Goal: Obtain resource: Obtain resource

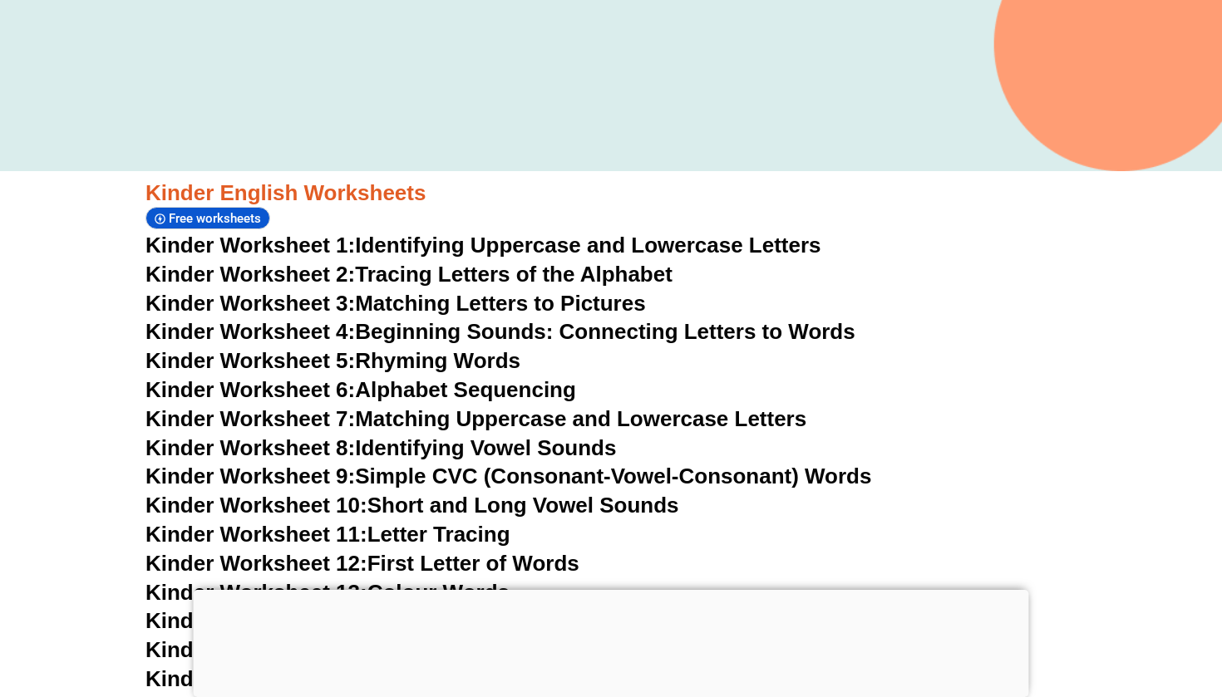
click at [417, 254] on link "Kinder Worksheet 1: Identifying Uppercase and Lowercase Letters" at bounding box center [483, 245] width 676 height 25
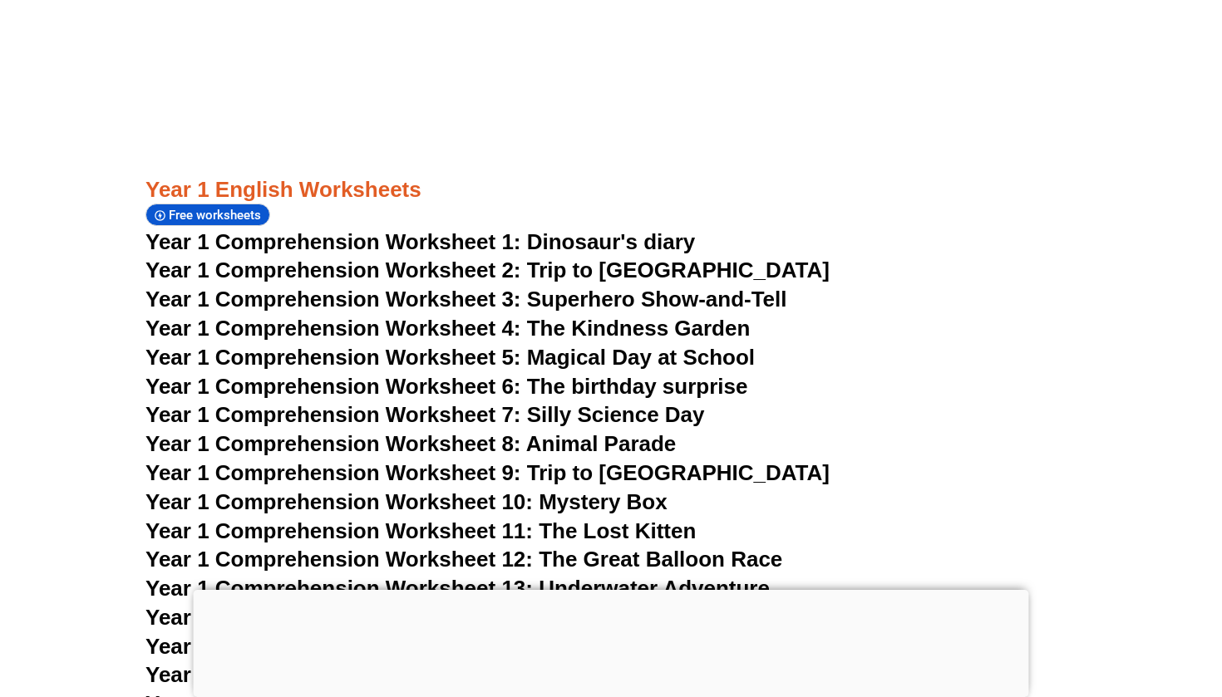
scroll to position [2013, 0]
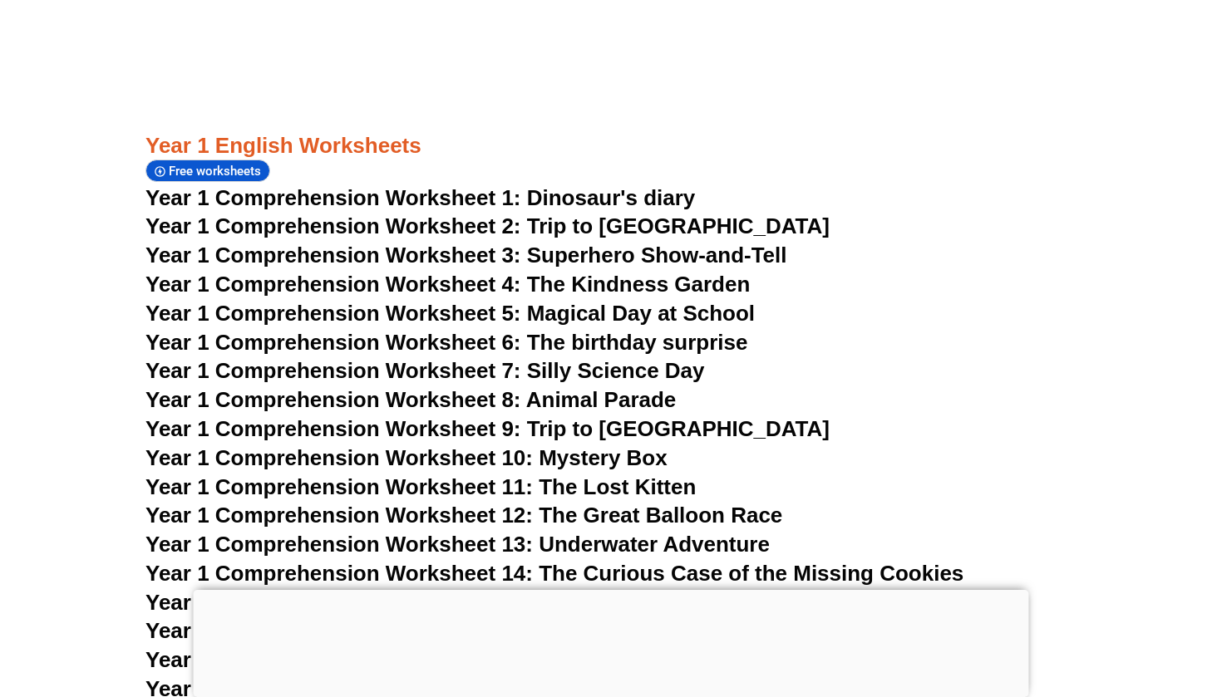
click at [406, 185] on span "Year 1 Comprehension Worksheet 1: Dinosaur's diary" at bounding box center [419, 197] width 549 height 25
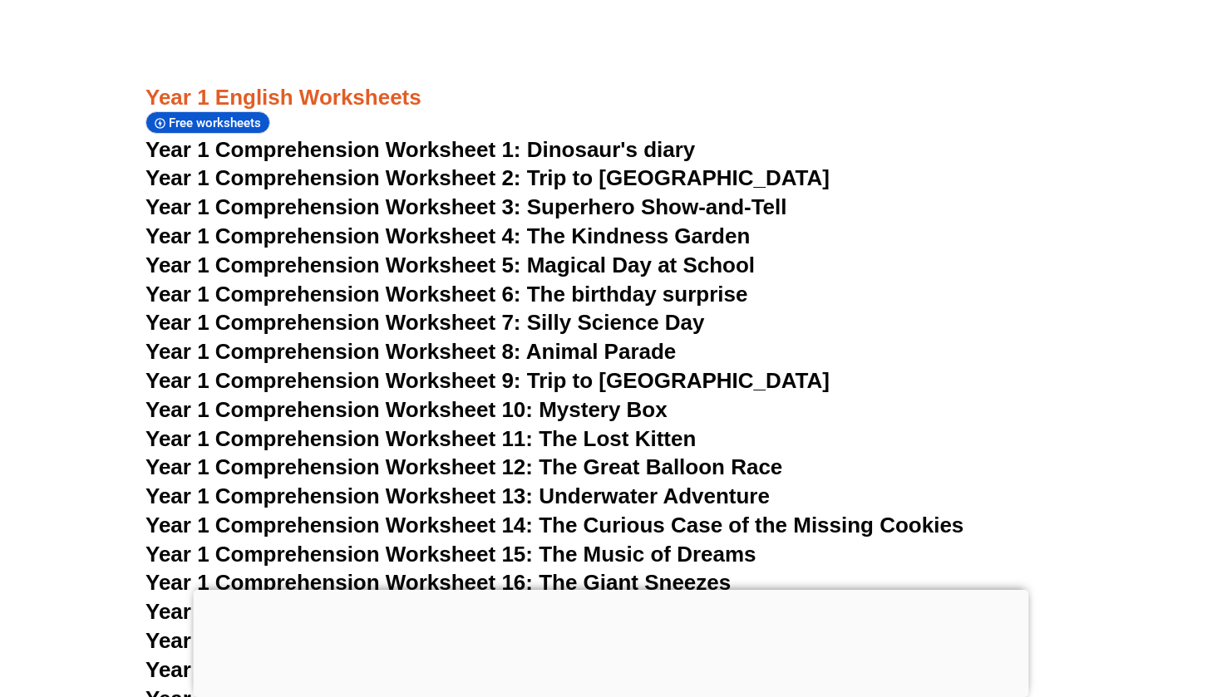
scroll to position [2076, 0]
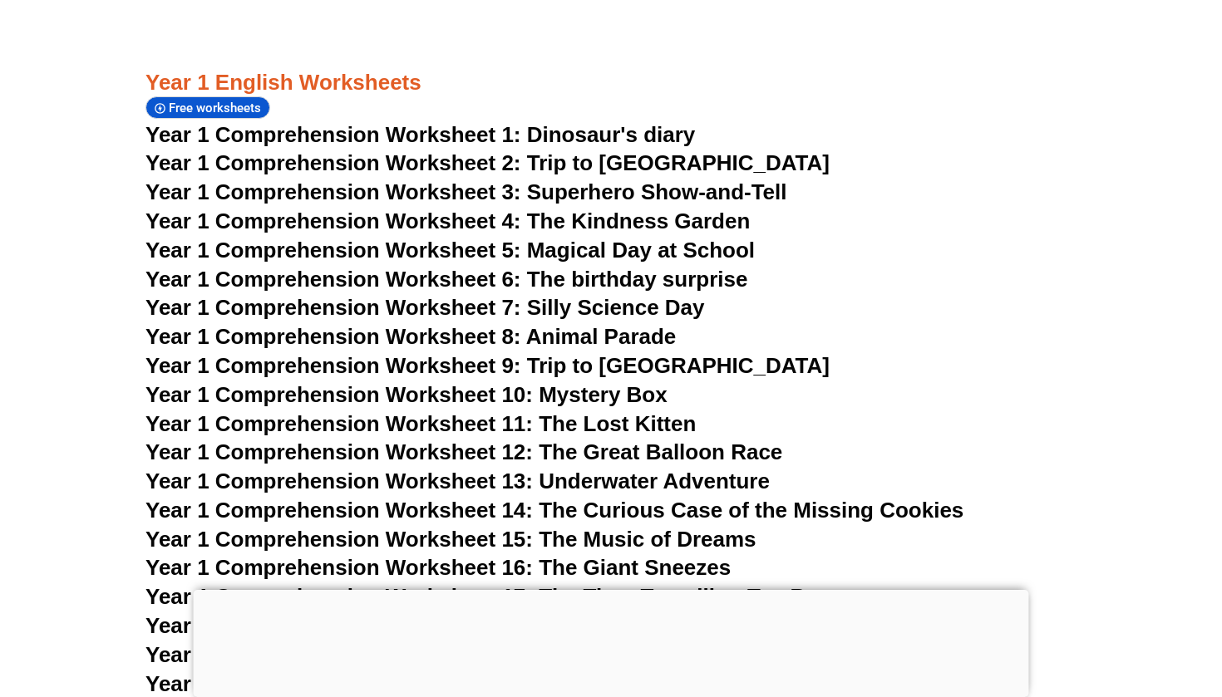
click at [460, 150] on span "Year 1 Comprehension Worksheet 2: Trip to [GEOGRAPHIC_DATA]" at bounding box center [487, 162] width 684 height 25
click at [448, 180] on span "Year 1 Comprehension Worksheet 3: Superhero Show-and-Tell" at bounding box center [466, 192] width 642 height 25
click at [445, 209] on span "Year 1 Comprehension Worksheet 4: The Kindness Garden" at bounding box center [447, 221] width 604 height 25
click at [445, 238] on span "Year 1 Comprehension Worksheet 5: Magical Day at School" at bounding box center [449, 250] width 609 height 25
click at [447, 267] on span "Year 1 Comprehension Worksheet 6: The birthday surprise" at bounding box center [446, 279] width 602 height 25
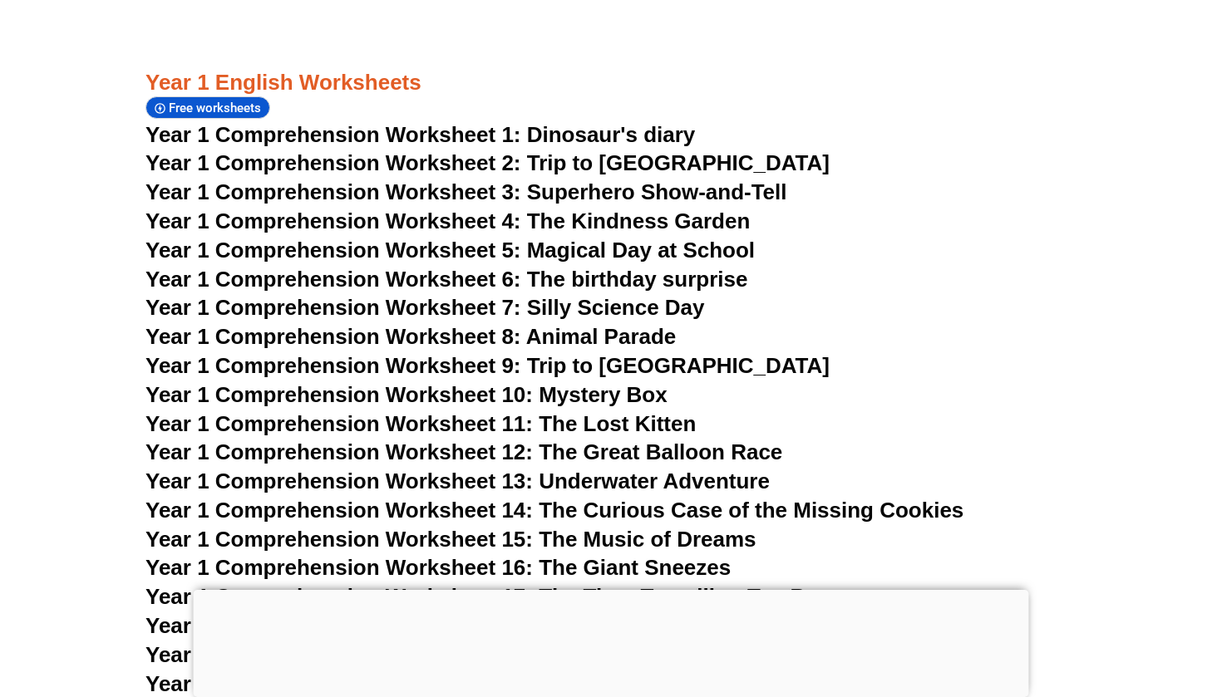
click at [447, 295] on span "Year 1 Comprehension Worksheet 7: Silly Science Day" at bounding box center [424, 307] width 559 height 25
click at [445, 324] on span "Year 1 Comprehension Worksheet 8: Animal Parade" at bounding box center [410, 336] width 530 height 25
click at [448, 353] on span "Year 1 Comprehension Worksheet 9: Trip to [GEOGRAPHIC_DATA]" at bounding box center [487, 365] width 684 height 25
click at [447, 382] on span "Year 1 Comprehension Worksheet 10: Mystery Box" at bounding box center [406, 394] width 522 height 25
click at [447, 411] on span "Year 1 Comprehension Worksheet 11: The Lost Kitten" at bounding box center [420, 423] width 550 height 25
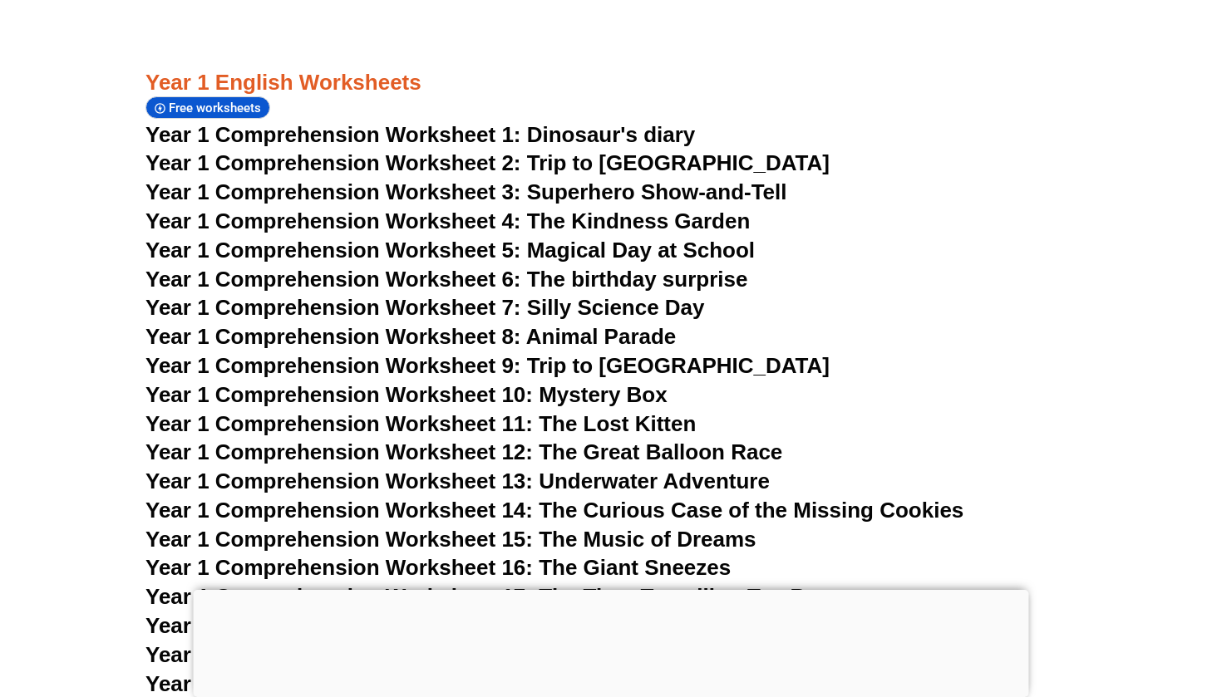
click at [447, 440] on span "Year 1 Comprehension Worksheet 12: The Great Balloon Race" at bounding box center [463, 452] width 637 height 25
click at [443, 469] on span "Year 1 Comprehension Worksheet 13: Underwater Adventure" at bounding box center [457, 481] width 624 height 25
click at [443, 498] on span "Year 1 Comprehension Worksheet 14: The Curious Case of the Missing Cookies" at bounding box center [554, 510] width 818 height 25
click at [443, 527] on span "Year 1 Comprehension Worksheet 15: The Music of Dreams" at bounding box center [450, 539] width 611 height 25
click at [443, 555] on span "Year 1 Comprehension Worksheet 16: The Giant Sneezes" at bounding box center [437, 567] width 585 height 25
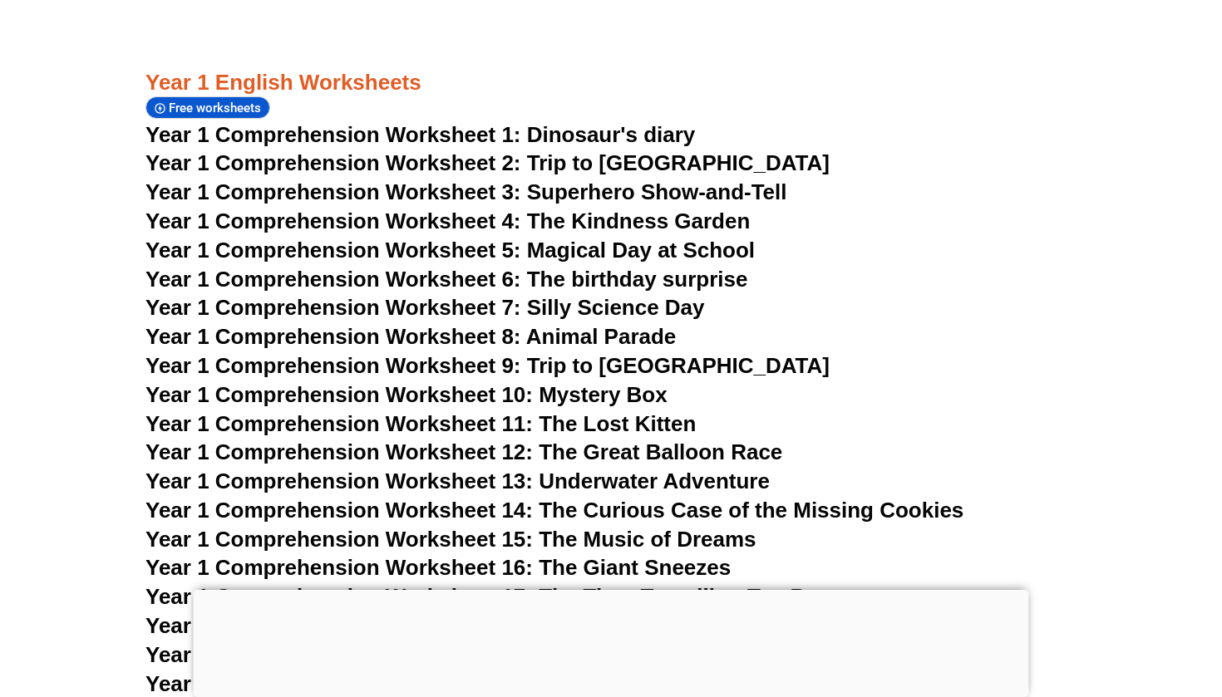
click at [444, 584] on span "Year 1 Comprehension Worksheet 17: The Time-Travelling Toy Box" at bounding box center [488, 596] width 686 height 25
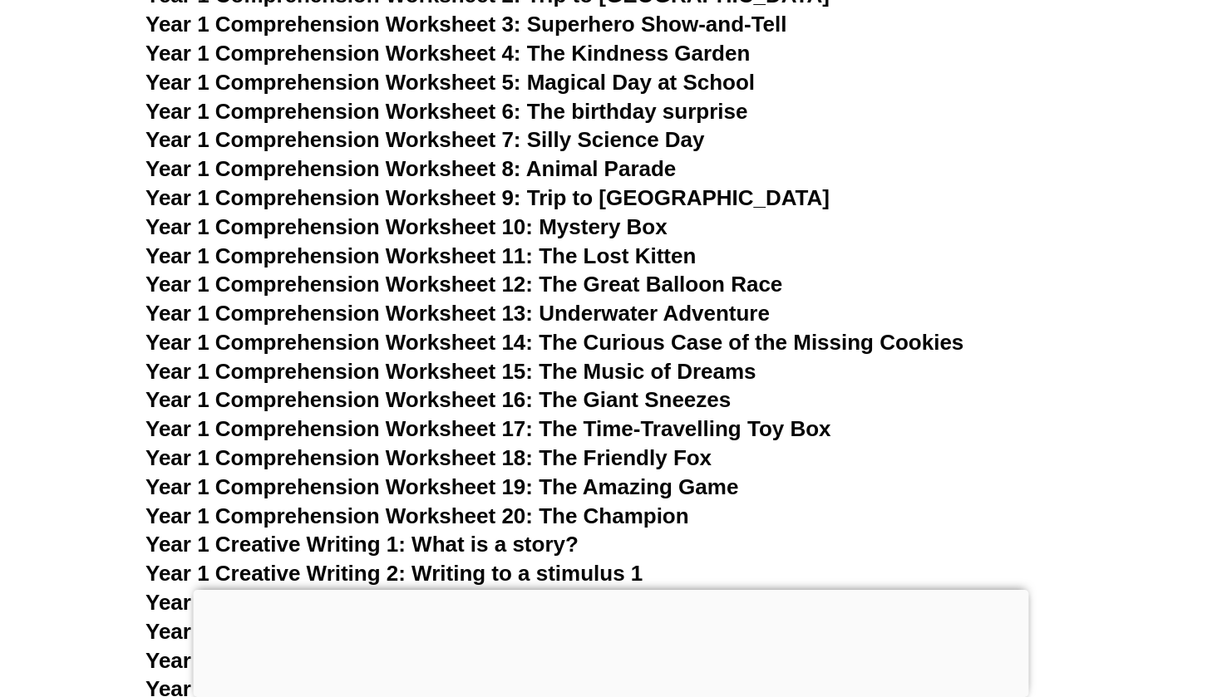
scroll to position [2278, 0]
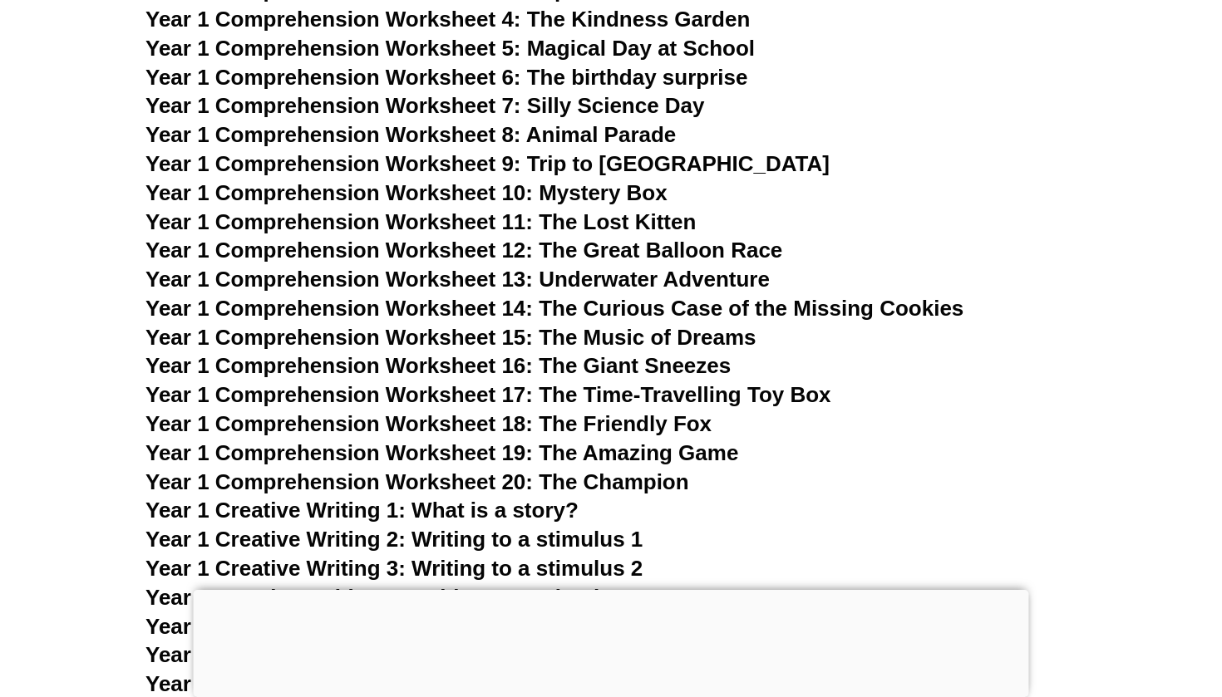
click at [411, 411] on span "Year 1 Comprehension Worksheet 18: The Friendly Fox" at bounding box center [428, 423] width 566 height 25
click at [411, 441] on span "Year 1 Comprehension Worksheet 19: The Amazing Game" at bounding box center [441, 453] width 593 height 25
click at [411, 470] on span "Year 1 Comprehension Worksheet 20: The Champion" at bounding box center [417, 482] width 544 height 25
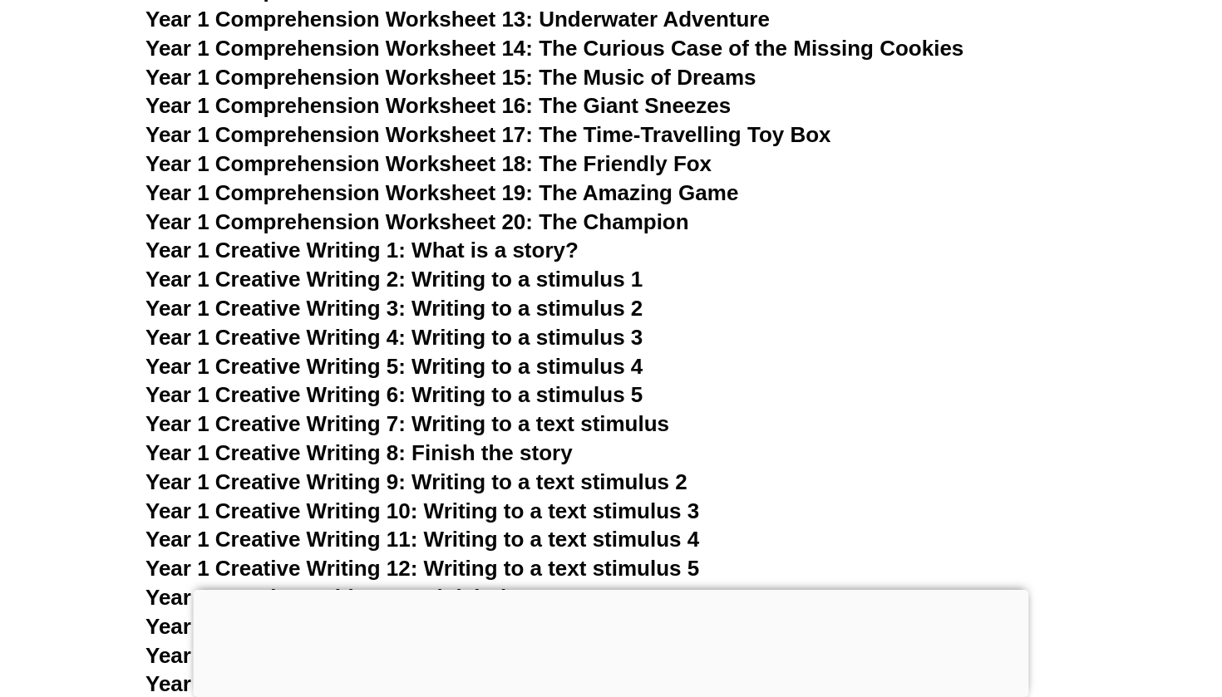
scroll to position [2596, 0]
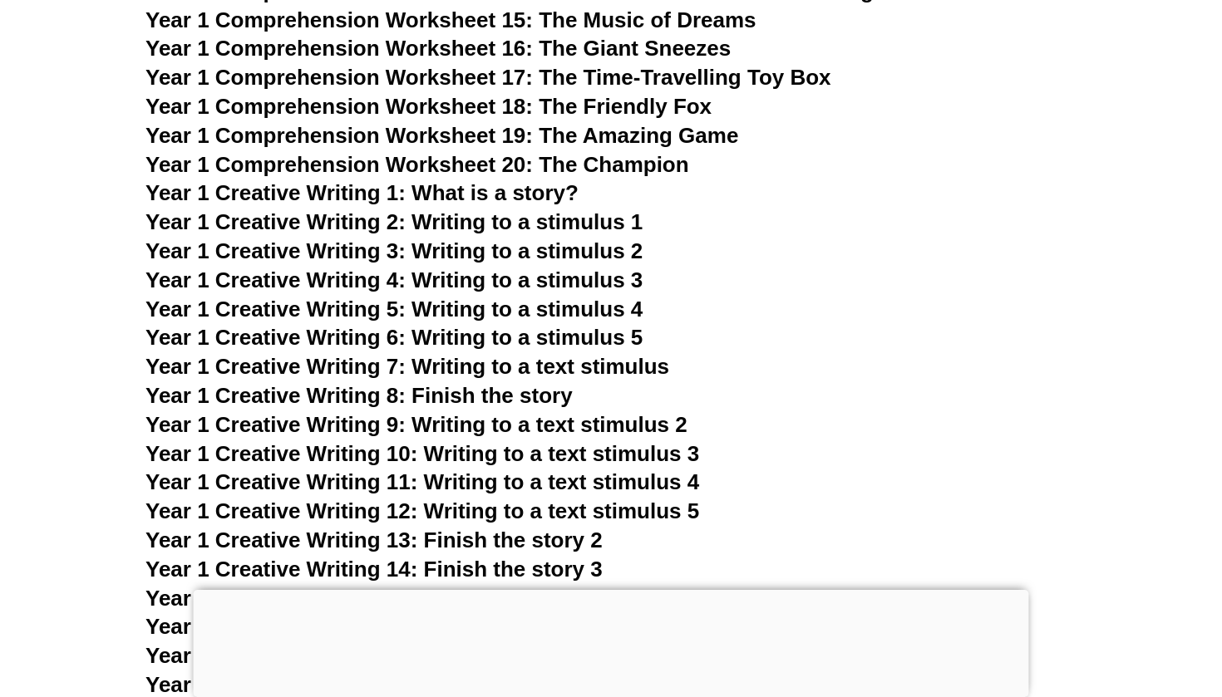
click at [536, 180] on span "Year 1 Creative Writing 1: What is a story?" at bounding box center [361, 192] width 433 height 25
click at [532, 209] on span "Year 1 Creative Writing 2: Writing to a stimulus 1" at bounding box center [393, 221] width 497 height 25
click at [532, 239] on span "Year 1 Creative Writing 3: Writing to a stimulus 2" at bounding box center [393, 251] width 497 height 25
click at [532, 268] on span "Year 1 Creative Writing 4: Writing to a stimulus 3" at bounding box center [393, 280] width 497 height 25
click at [529, 297] on span "Year 1 Creative Writing 5: Writing to a stimulus 4" at bounding box center [393, 309] width 497 height 25
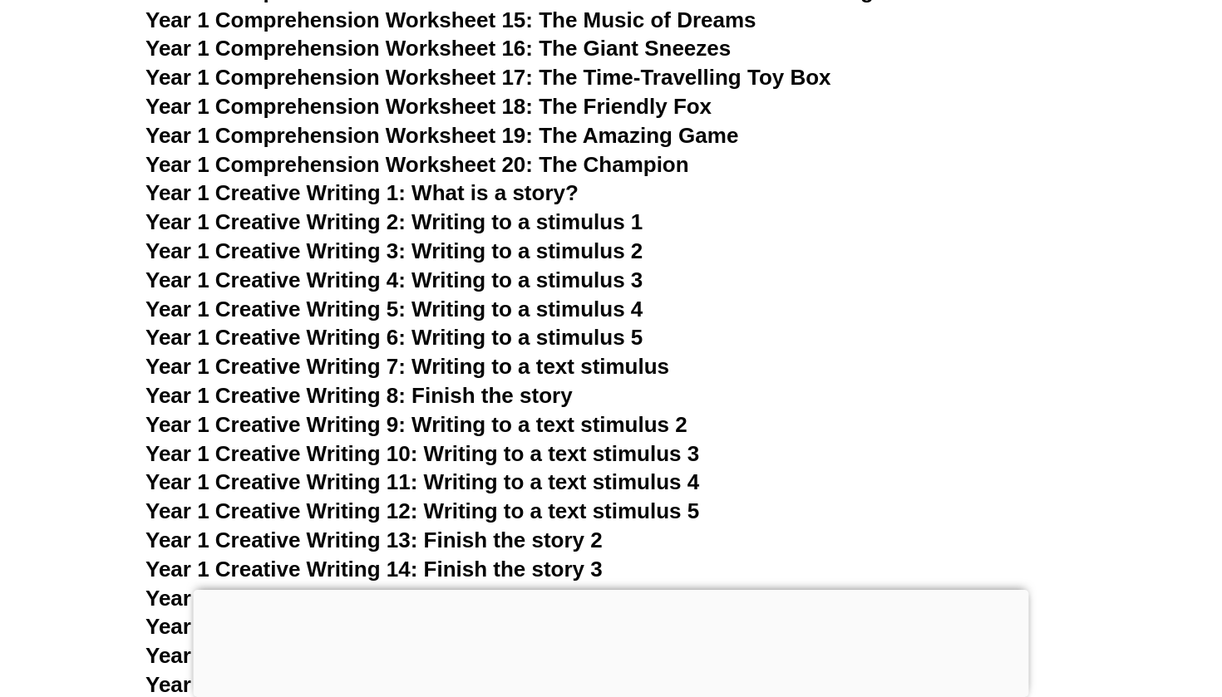
click at [526, 325] on span "Year 1 Creative Writing 6: Writing to a stimulus 5" at bounding box center [393, 337] width 497 height 25
click at [526, 354] on span "Year 1 Creative Writing 7: Writing to a text stimulus" at bounding box center [407, 366] width 524 height 25
click at [521, 383] on span "Year 1 Creative Writing 8: Finish the story" at bounding box center [358, 395] width 427 height 25
click at [521, 412] on span "Year 1 Creative Writing 9: Writing to a text stimulus 2" at bounding box center [416, 424] width 542 height 25
click at [521, 441] on span "Year 1 Creative Writing 10: Writing to a text stimulus 3" at bounding box center [422, 453] width 554 height 25
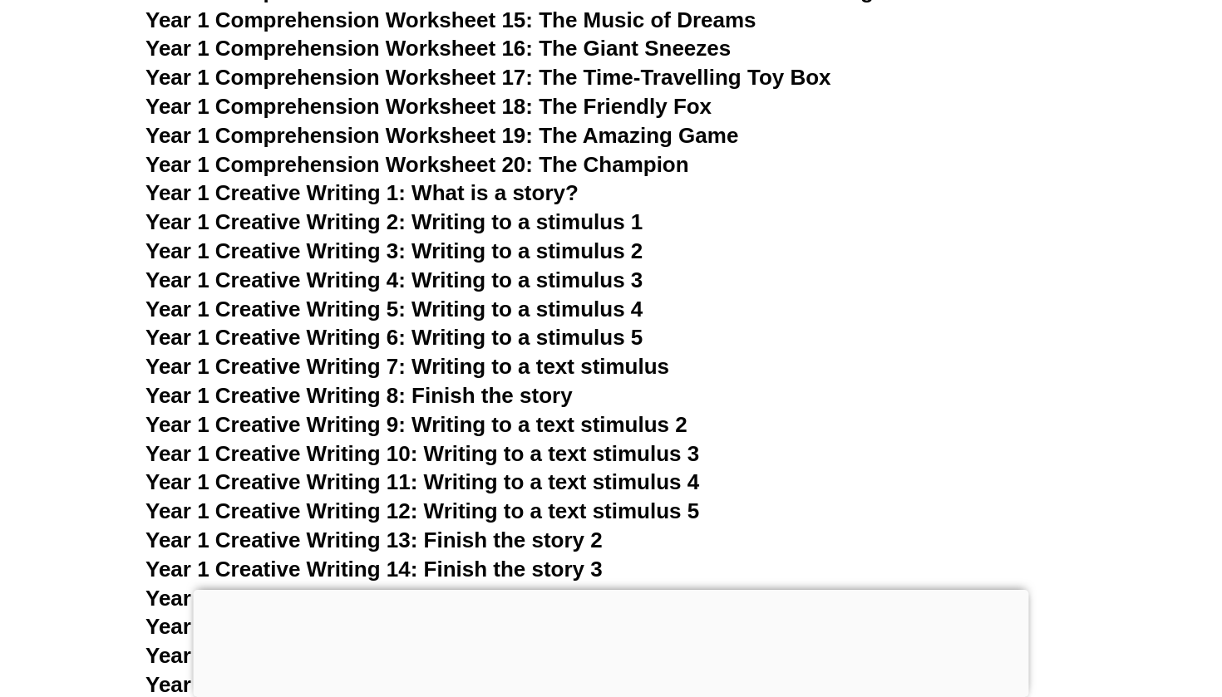
click at [519, 470] on span "Year 1 Creative Writing 11: Writing to a text stimulus 4" at bounding box center [422, 482] width 554 height 25
click at [519, 499] on span "Year 1 Creative Writing 12: Writing to a text stimulus 5" at bounding box center [422, 511] width 554 height 25
click at [509, 528] on span "Year 1 Creative Writing 13: Finish the story 2" at bounding box center [373, 540] width 457 height 25
click at [509, 557] on span "Year 1 Creative Writing 14: Finish the story 3" at bounding box center [373, 569] width 457 height 25
click at [503, 586] on span "Year 1 Creative Writing 15: Finish the story 4" at bounding box center [373, 598] width 457 height 25
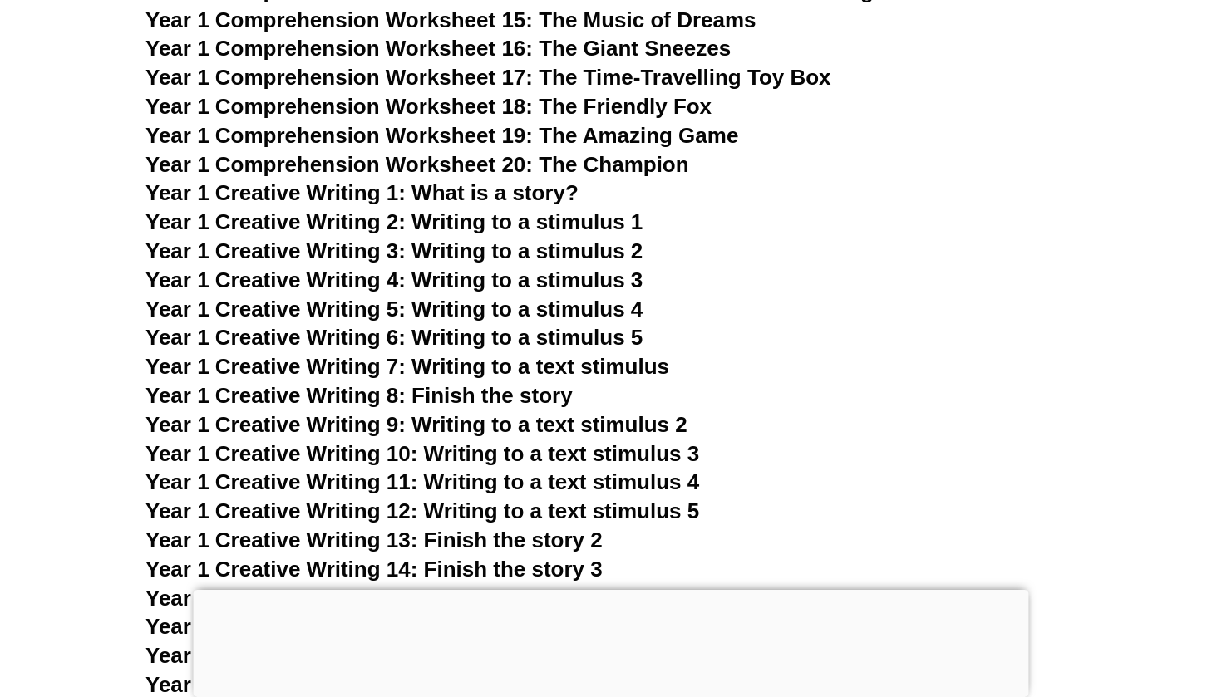
click at [502, 614] on span "Year 1 Creative Writing 16: Finish the story 5" at bounding box center [373, 626] width 457 height 25
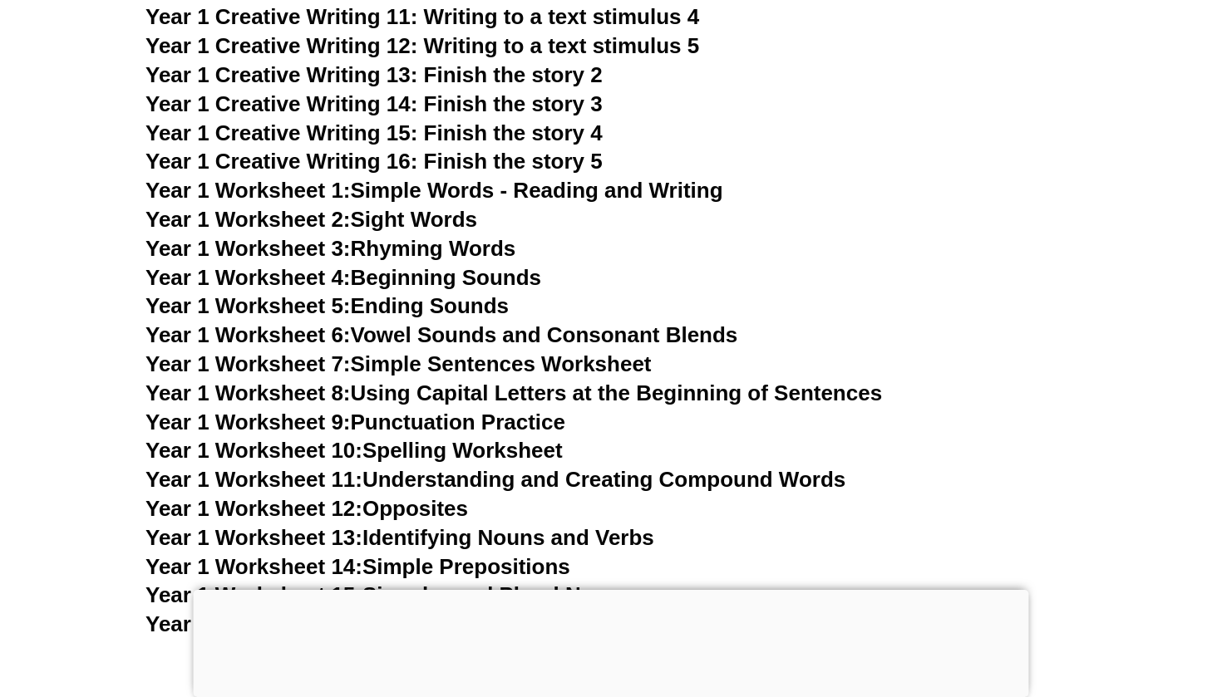
scroll to position [3075, 0]
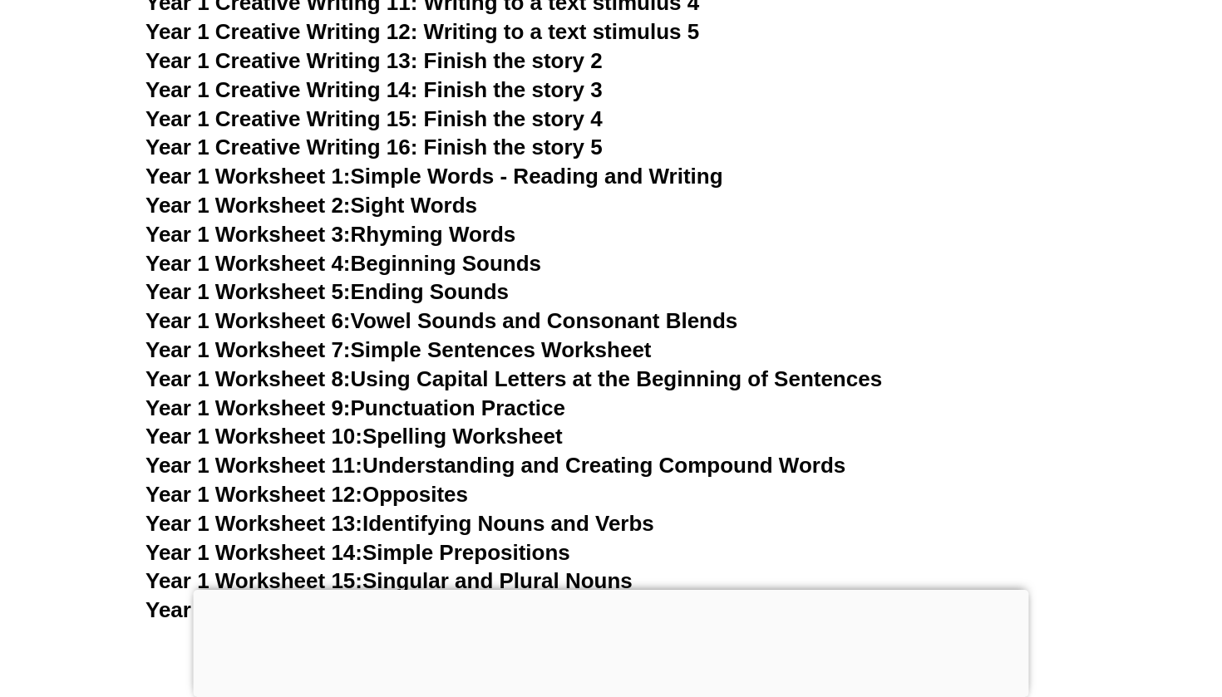
click at [411, 164] on link "Year 1 Worksheet 1: Simple Words - Reading and Writing" at bounding box center [434, 176] width 578 height 25
click at [411, 193] on link "Year 1 Worksheet 2: Sight Words" at bounding box center [311, 205] width 332 height 25
click at [409, 222] on link "Year 1 Worksheet 3: Rhyming Words" at bounding box center [330, 234] width 370 height 25
click at [407, 251] on link "Year 1 Worksheet 4: Beginning Sounds" at bounding box center [343, 263] width 396 height 25
click at [407, 279] on link "Year 1 Worksheet 5: Ending Sounds" at bounding box center [326, 291] width 363 height 25
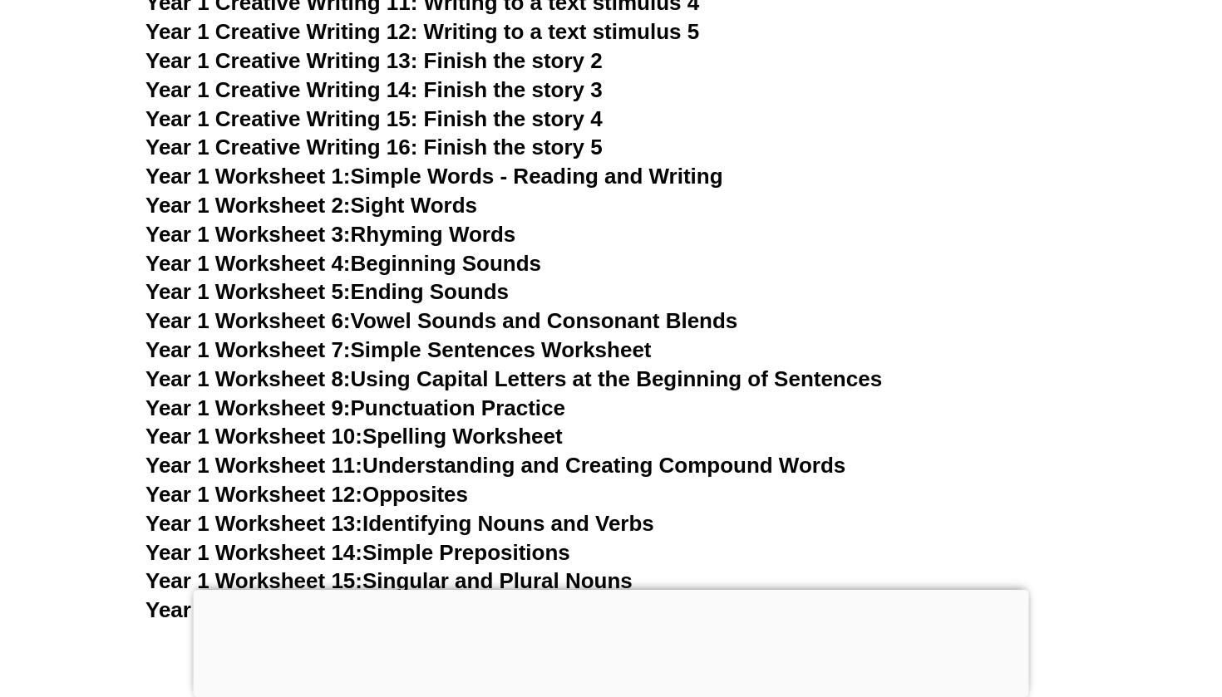
click at [409, 308] on link "Year 1 Worksheet 6: Vowel Sounds and Consonant Blends" at bounding box center [441, 320] width 592 height 25
click at [409, 337] on link "Year 1 Worksheet 7: Simple Sentences Worksheet" at bounding box center [398, 349] width 506 height 25
click at [407, 367] on link "Year 1 Worksheet 8: Using Capital Letters at the Beginning of Sentences" at bounding box center [513, 379] width 736 height 25
click at [407, 396] on link "Year 1 Worksheet 9: Punctuation Practice" at bounding box center [355, 408] width 420 height 25
click at [405, 424] on link "Year 1 Worksheet 10: Spelling Worksheet" at bounding box center [353, 436] width 417 height 25
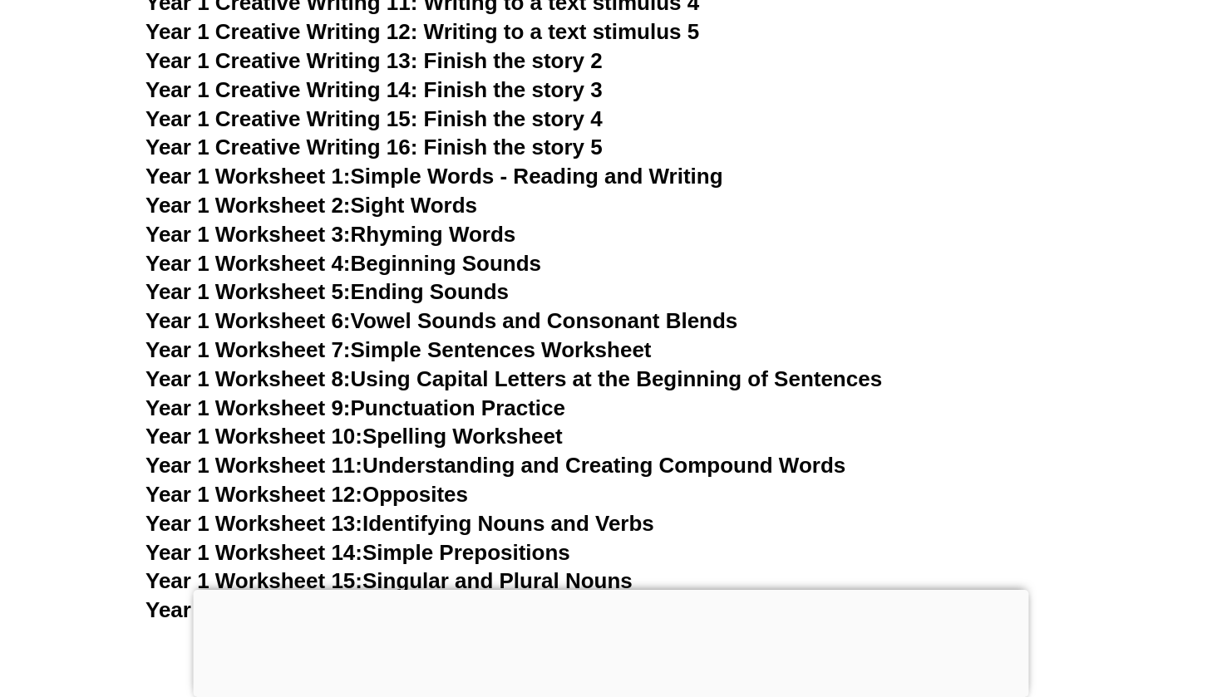
click at [405, 453] on link "Year 1 Worksheet 11: Understanding and Creating Compound Words" at bounding box center [495, 465] width 700 height 25
click at [402, 482] on link "Year 1 Worksheet 12: Opposites" at bounding box center [306, 494] width 322 height 25
click at [402, 511] on link "Year 1 Worksheet 13: Identifying Nouns and Verbs" at bounding box center [399, 523] width 509 height 25
click at [401, 540] on link "Year 1 Worksheet 14: Simple Prepositions" at bounding box center [357, 552] width 425 height 25
click at [401, 569] on link "Year 1 Worksheet 15: Singular and Plural Nouns" at bounding box center [388, 581] width 487 height 25
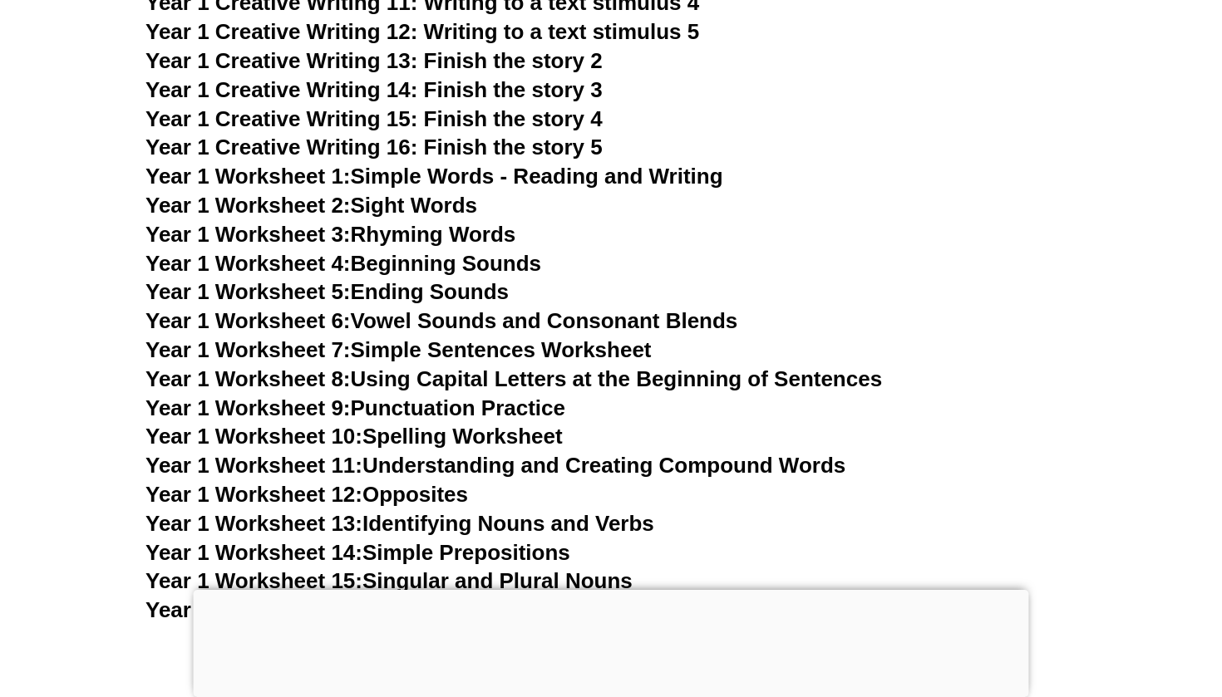
click at [398, 598] on link "Year 1 Worksheet 16: Numbers and Words" at bounding box center [359, 610] width 428 height 25
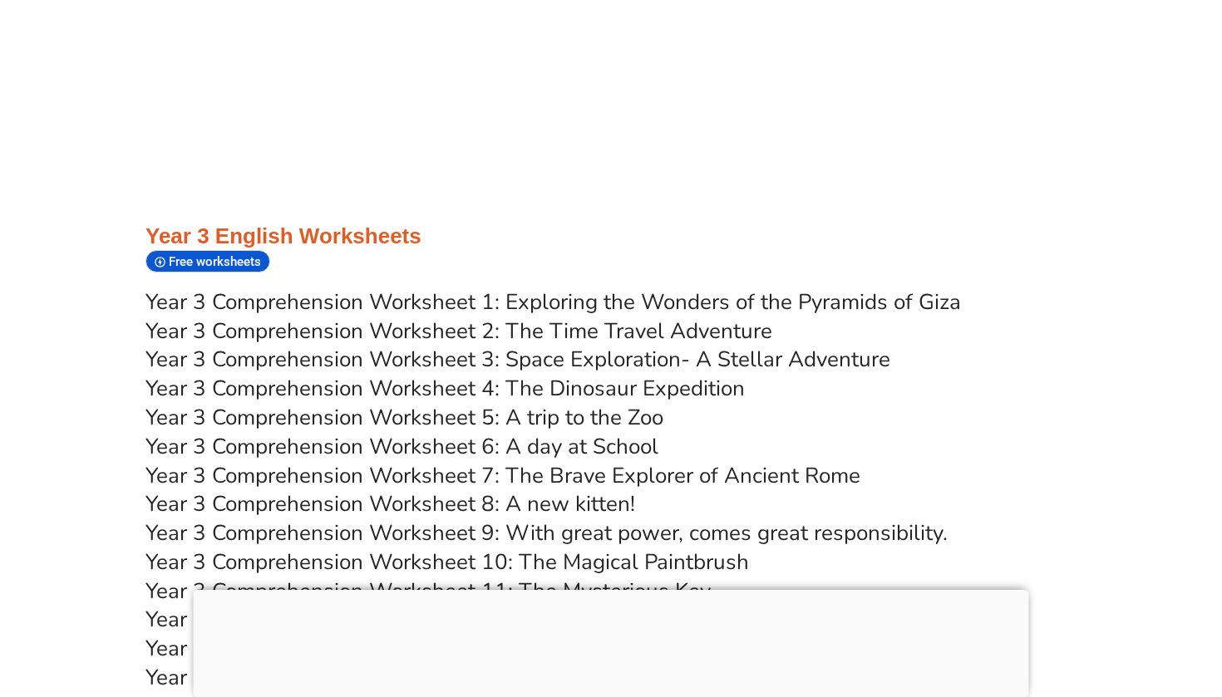
scroll to position [5328, 0]
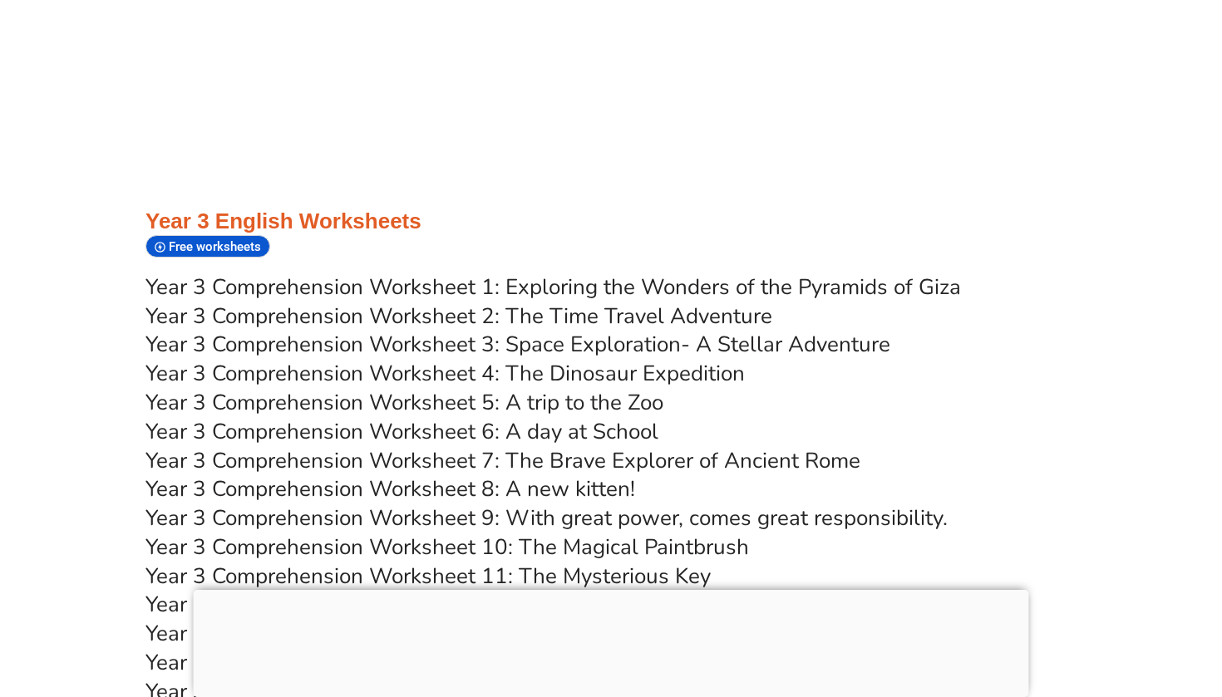
click at [575, 273] on link "Year 3 Comprehension Worksheet 1: Exploring the Wonders of the Pyramids of Giza" at bounding box center [552, 287] width 815 height 29
click at [574, 302] on link "Year 3 Comprehension Worksheet 2: The Time Travel Adventure" at bounding box center [458, 316] width 627 height 29
click at [561, 330] on link "Year 3 Comprehension Worksheet 3: Space Exploration- A Stellar Adventure" at bounding box center [517, 344] width 745 height 29
click at [560, 359] on link "Year 3 Comprehension Worksheet 4: The Dinosaur Expedition" at bounding box center [444, 373] width 599 height 29
click at [548, 388] on link "Year 3 Comprehension Worksheet 5: A trip to the Zoo" at bounding box center [404, 402] width 518 height 29
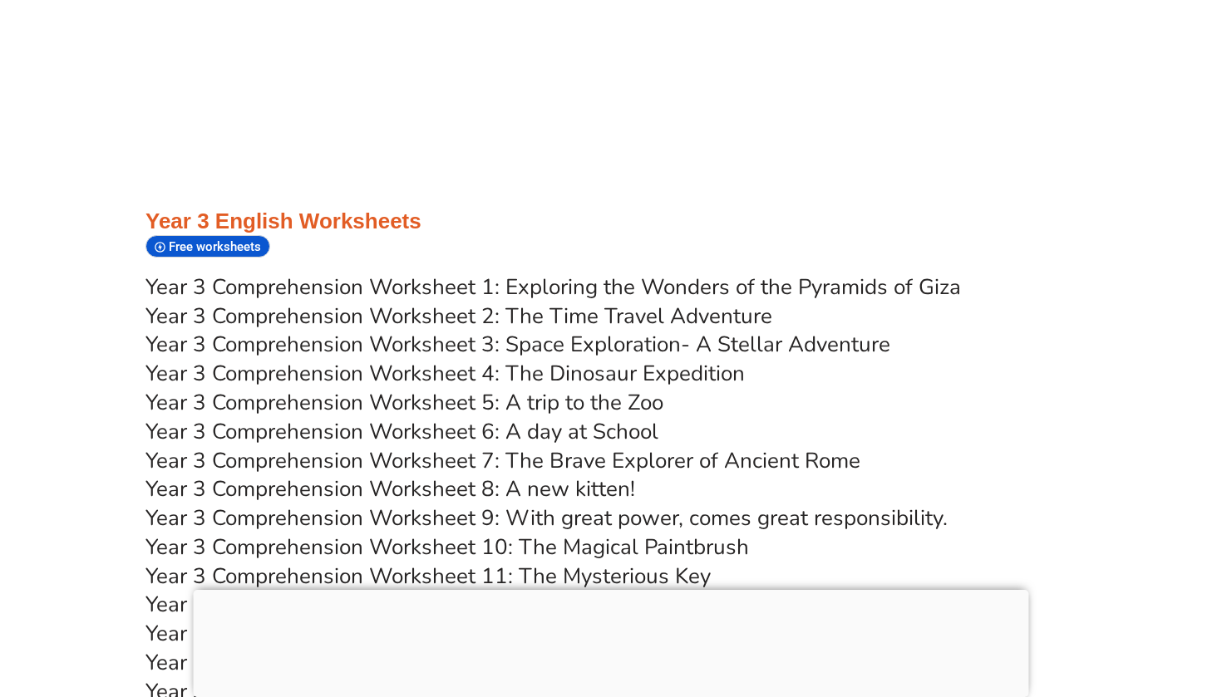
click at [548, 417] on link "Year 3 Comprehension Worksheet 6: A day at School" at bounding box center [401, 431] width 513 height 29
click at [548, 446] on link "Year 3 Comprehension Worksheet 7: The Brave Explorer of Ancient Rome" at bounding box center [502, 460] width 715 height 29
click at [547, 475] on link "Year 3 Comprehension Worksheet 8: A new kitten!" at bounding box center [390, 489] width 490 height 29
click at [542, 504] on link "Year 3 Comprehension Worksheet 9: With great power, comes great responsibility." at bounding box center [546, 518] width 802 height 29
click at [542, 533] on link "Year 3 Comprehension Worksheet 10: The Magical Paintbrush" at bounding box center [446, 547] width 603 height 29
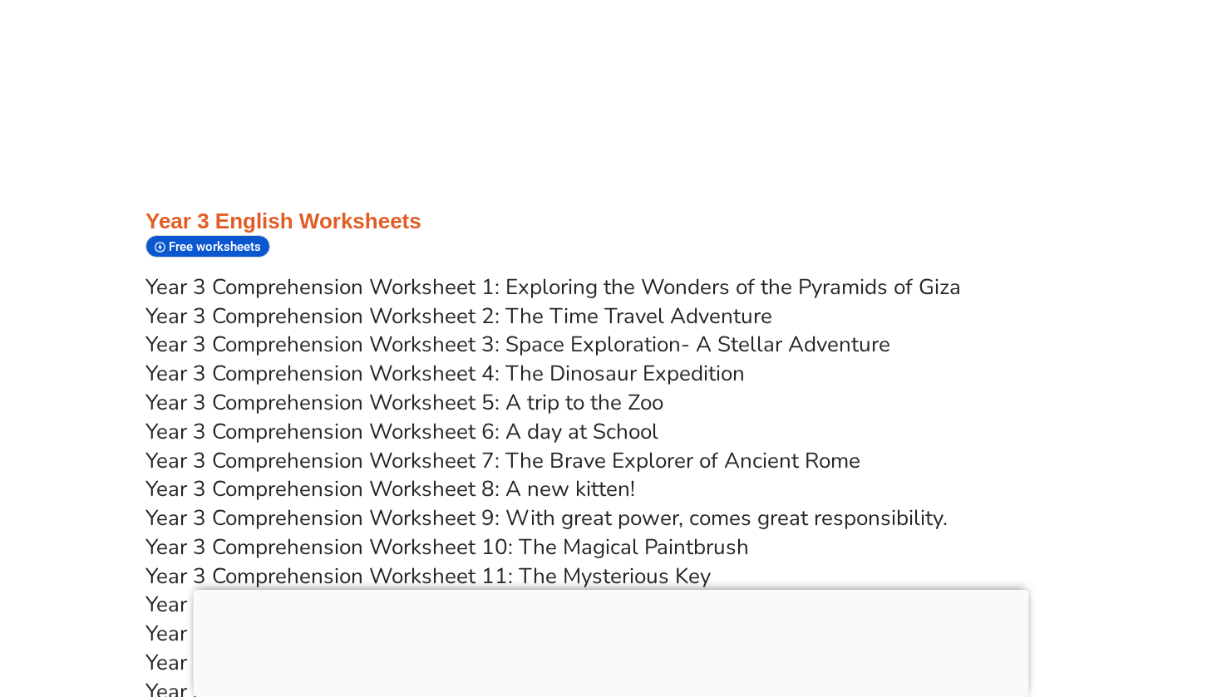
click at [541, 562] on link "Year 3 Comprehension Worksheet 11: The Mysterious Key" at bounding box center [427, 576] width 565 height 29
click at [541, 590] on link "Year 3 Comprehension Worksheet 12: The Lost Treasure Map" at bounding box center [444, 604] width 598 height 29
click at [537, 619] on link "Year 3 Comprehension Worksheet 13: The Enchanted Forest" at bounding box center [438, 633] width 587 height 29
click at [537, 648] on link "Year 3 Comprehension Worksheet 14: The Time Travellers Diary" at bounding box center [458, 662] width 626 height 29
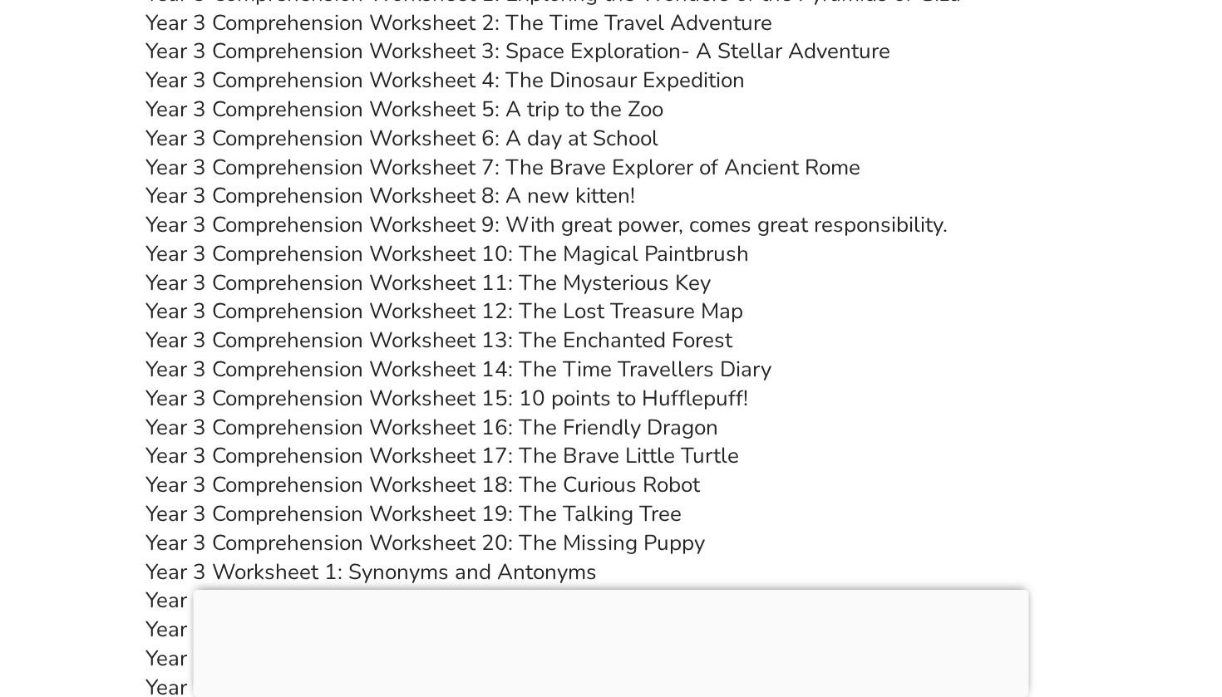
scroll to position [5638, 0]
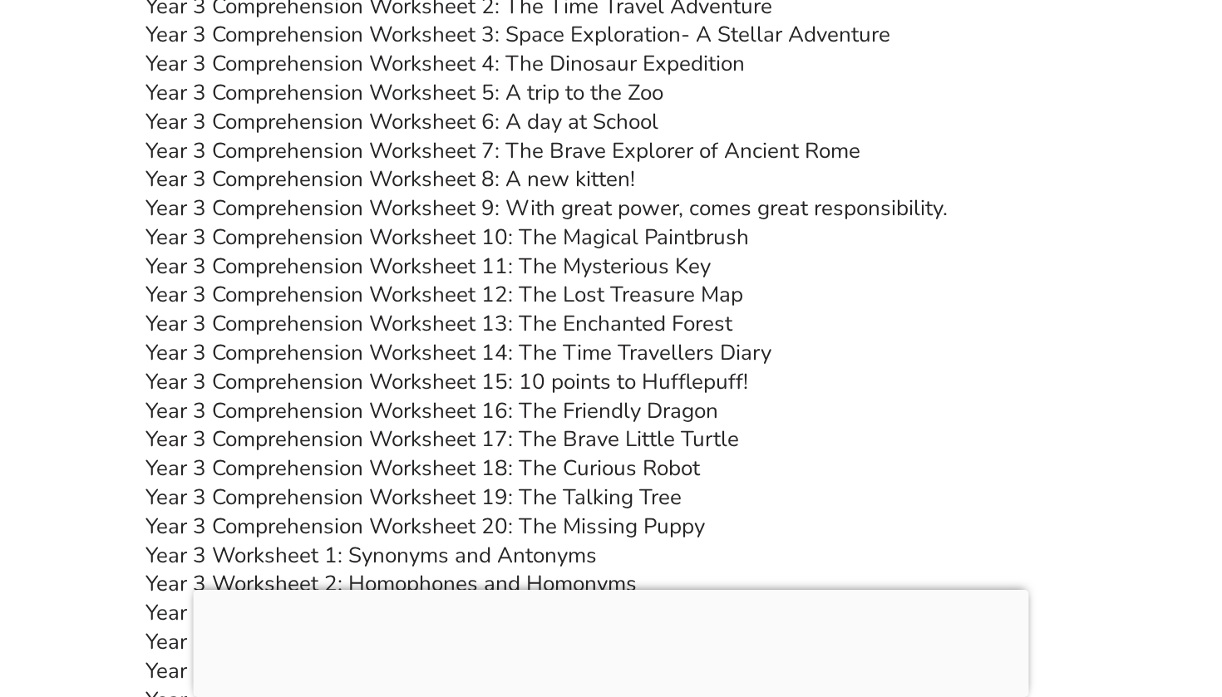
click at [460, 367] on link "Year 3 Comprehension Worksheet 15: 10 points to Hufflepuff!" at bounding box center [446, 381] width 603 height 29
click at [460, 396] on link "Year 3 Comprehension Worksheet 16: The Friendly Dragon" at bounding box center [431, 410] width 573 height 29
click at [460, 425] on link "Year 3 Comprehension Worksheet 17: The Brave Little Turtle" at bounding box center [441, 439] width 593 height 29
click at [449, 454] on link "Year 3 Comprehension Worksheet 18: The Curious Robot" at bounding box center [422, 468] width 554 height 29
click at [449, 483] on link "Year 3 Comprehension Worksheet 19: The Talking Tree" at bounding box center [413, 497] width 536 height 29
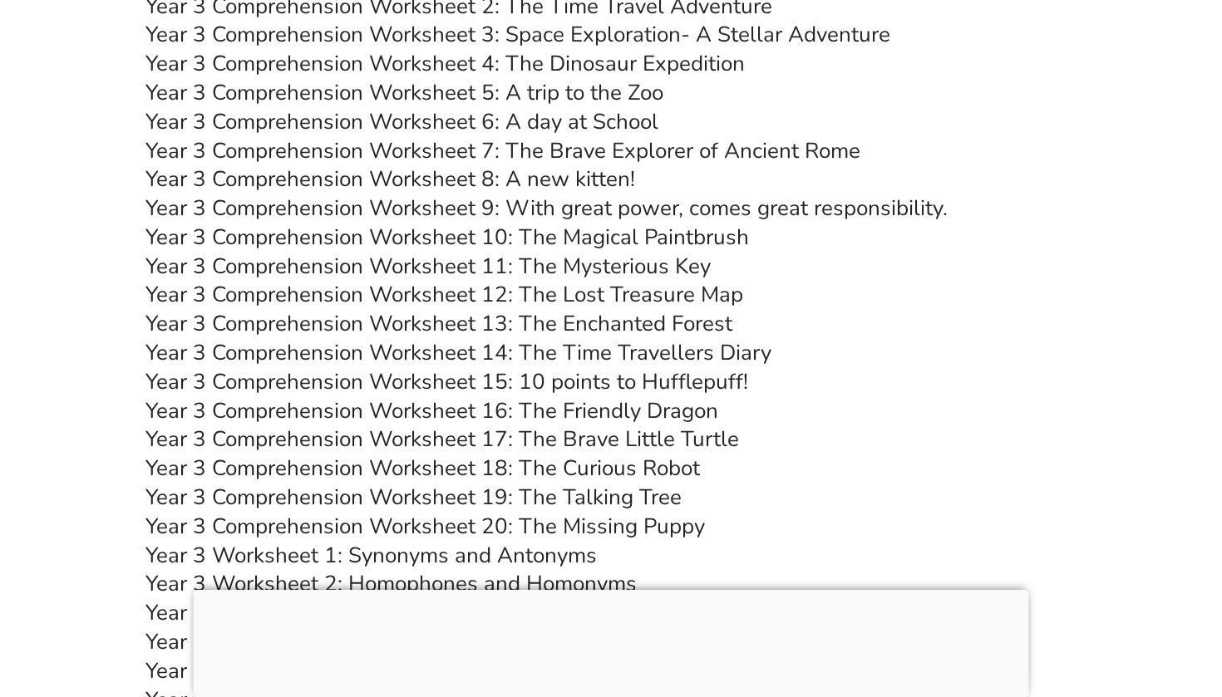
click at [449, 512] on link "Year 3 Comprehension Worksheet 20: The Missing Puppy" at bounding box center [424, 526] width 559 height 29
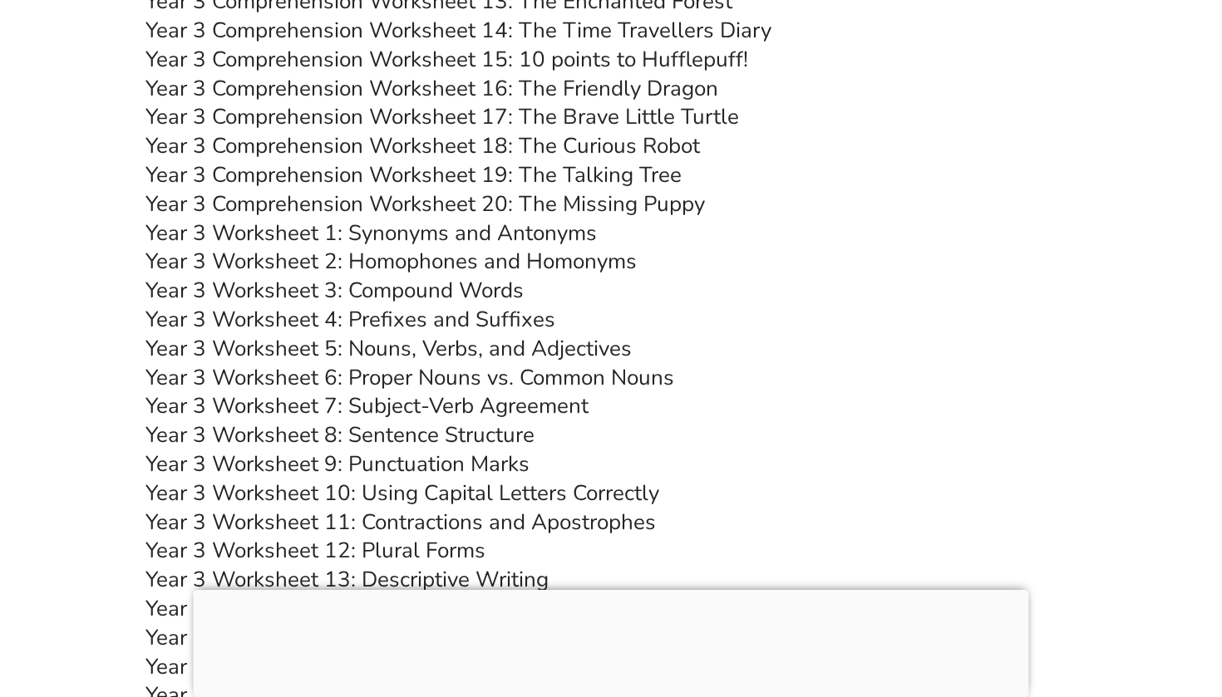
scroll to position [5967, 0]
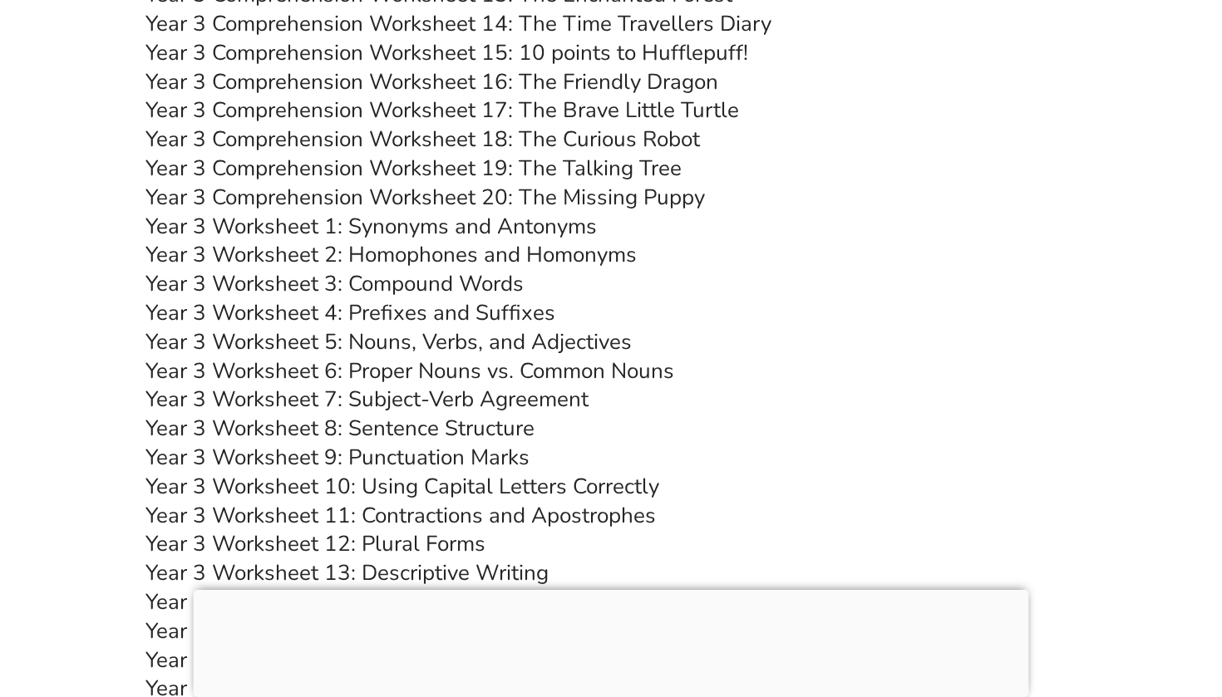
click at [494, 212] on link "Year 3 Worksheet 1: Synonyms and Antonyms" at bounding box center [370, 226] width 451 height 29
click at [374, 212] on link "Year 3 Worksheet 1: Synonyms and Antonyms" at bounding box center [370, 226] width 451 height 29
click at [373, 240] on link "Year 3 Worksheet 2: Homophones and Homonyms" at bounding box center [390, 254] width 491 height 29
click at [373, 269] on link "Year 3 Worksheet 3: Compound Words" at bounding box center [334, 283] width 378 height 29
click at [372, 298] on link "Year 3 Worksheet 4: Prefixes and Suffixes" at bounding box center [350, 312] width 410 height 29
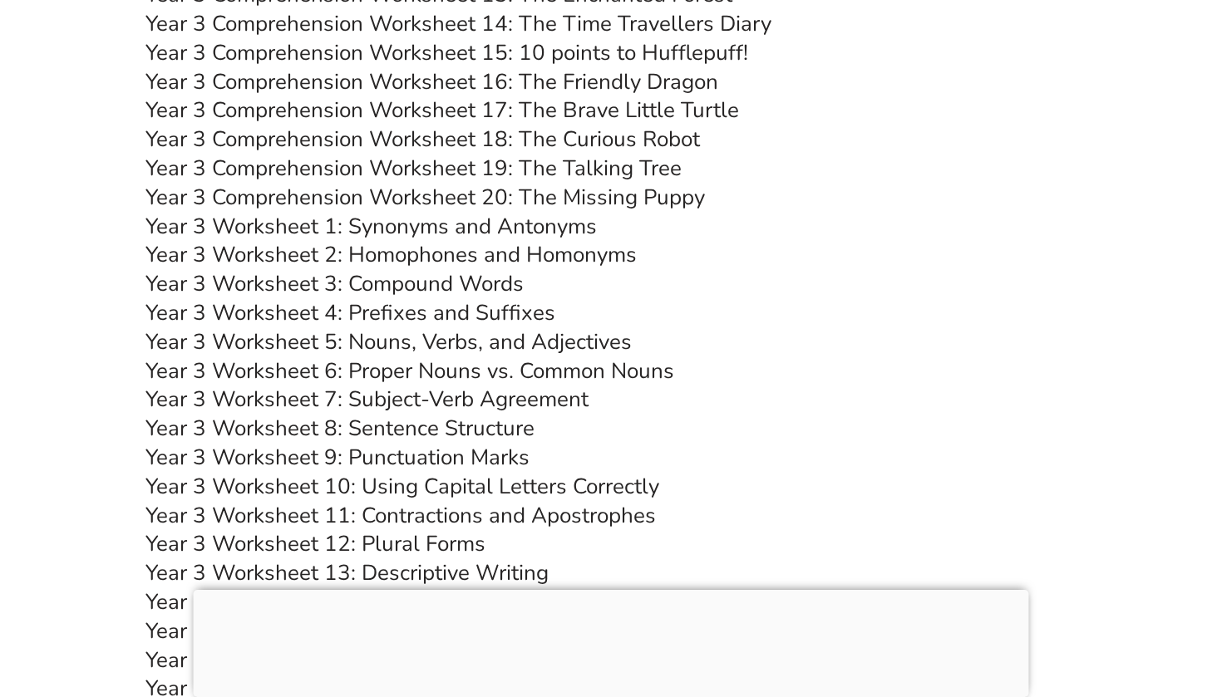
click at [375, 327] on link "Year 3 Worksheet 5: Nouns, Verbs, and Adjectives" at bounding box center [388, 341] width 486 height 29
click at [375, 357] on link "Year 3 Worksheet 6: Proper Nouns vs. Common Nouns" at bounding box center [409, 371] width 529 height 29
click at [525, 212] on link "Year 3 Worksheet 1: Synonyms and Antonyms" at bounding box center [370, 226] width 451 height 29
click at [523, 240] on link "Year 3 Worksheet 2: Homophones and Homonyms" at bounding box center [390, 254] width 491 height 29
click at [495, 269] on link "Year 3 Worksheet 3: Compound Words" at bounding box center [334, 283] width 378 height 29
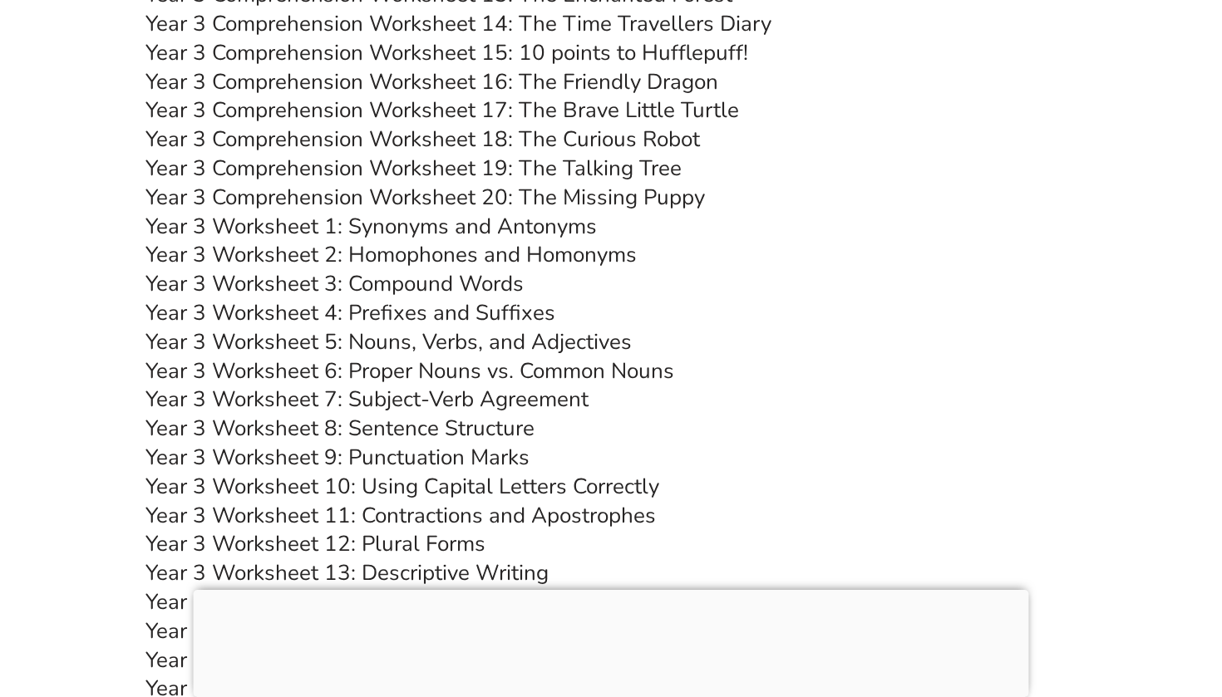
click at [501, 298] on link "Year 3 Worksheet 4: Prefixes and Suffixes" at bounding box center [350, 312] width 410 height 29
click at [510, 327] on link "Year 3 Worksheet 5: Nouns, Verbs, and Adjectives" at bounding box center [388, 341] width 486 height 29
click at [512, 357] on link "Year 3 Worksheet 6: Proper Nouns vs. Common Nouns" at bounding box center [409, 371] width 529 height 29
click at [509, 385] on link "Year 3 Worksheet 7: Subject-Verb Agreement" at bounding box center [366, 399] width 443 height 29
click at [503, 414] on link "Year 3 Worksheet 8: Sentence Structure" at bounding box center [339, 428] width 389 height 29
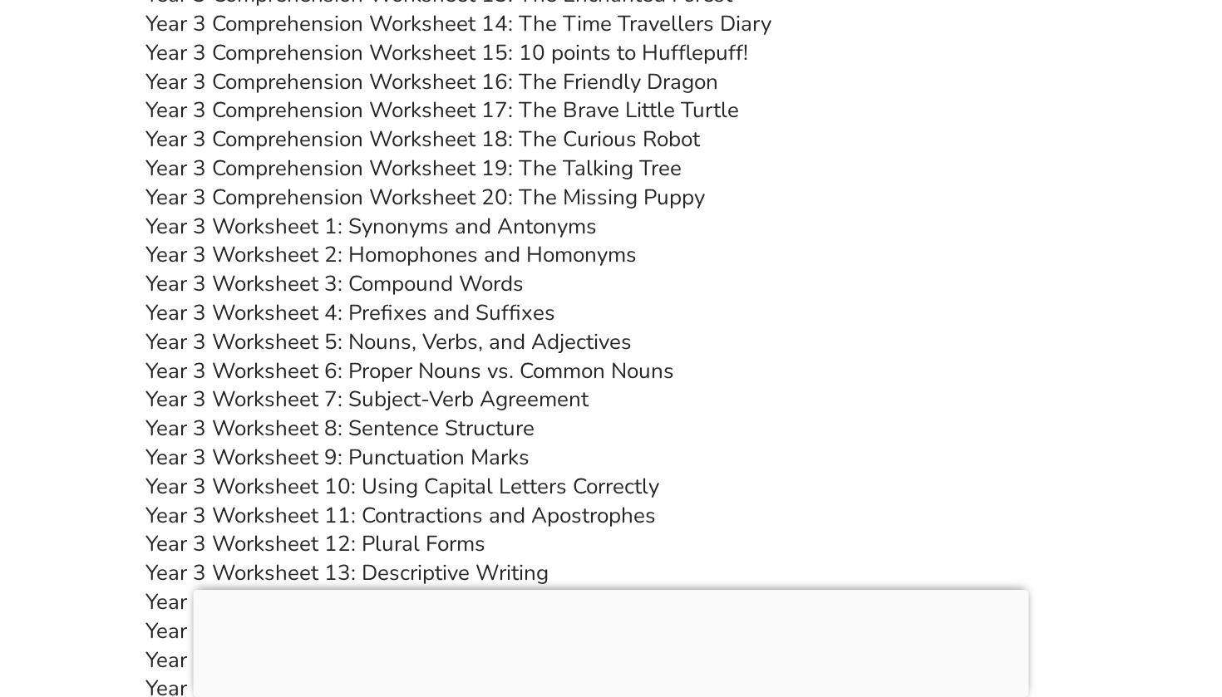
click at [495, 443] on link "Year 3 Worksheet 9: Punctuation Marks" at bounding box center [337, 457] width 384 height 29
click at [495, 472] on link "Year 3 Worksheet 10: Using Capital Letters Correctly" at bounding box center [402, 486] width 514 height 29
click at [491, 501] on link "Year 3 Worksheet 11: Contractions and Apostrophes" at bounding box center [400, 515] width 510 height 29
click at [463, 529] on link "Year 3 Worksheet 12: Plural Forms" at bounding box center [315, 543] width 340 height 29
click at [476, 559] on link "Year 3 Worksheet 13: Descriptive Writing" at bounding box center [346, 573] width 403 height 29
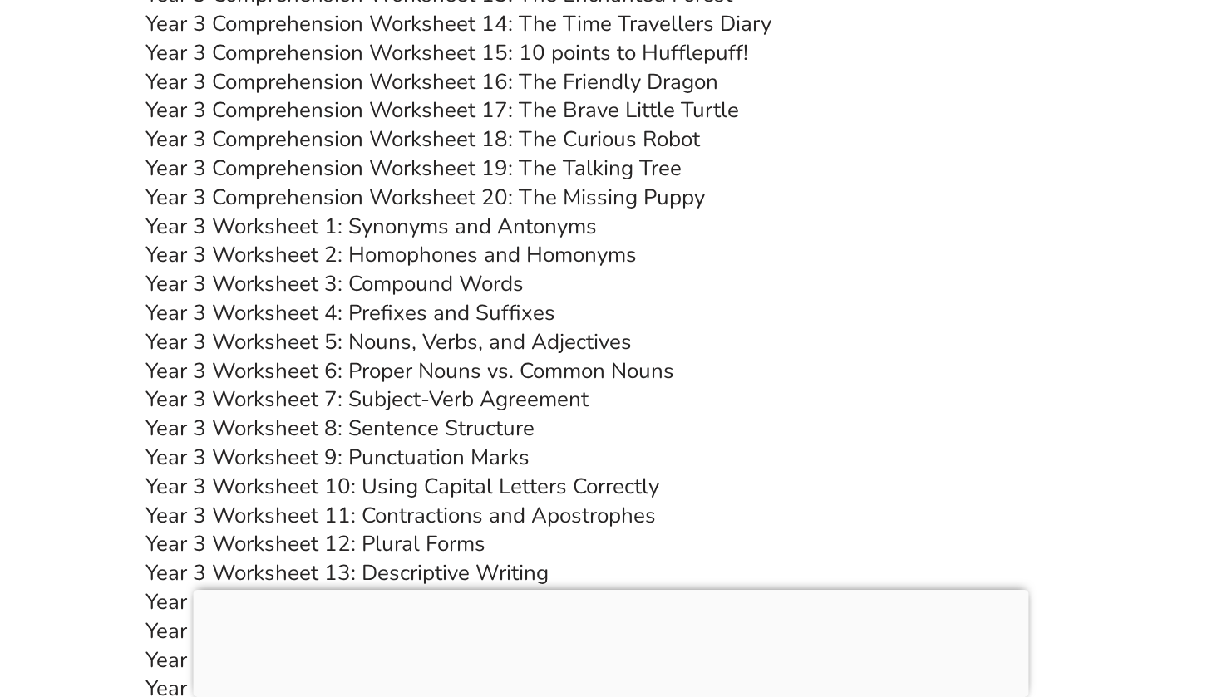
click at [476, 588] on link "Year 3 Worksheet 14: Sentence Creation" at bounding box center [342, 602] width 394 height 29
click at [474, 617] on link "Year 3 Worksheet 15: Direct and Indirect Speech" at bounding box center [380, 631] width 471 height 29
click at [457, 646] on link "Year 3 Worksheet 16: Prepositions" at bounding box center [313, 660] width 336 height 29
click at [468, 674] on link "Year 3 Worksheet 17: Sentence Joining" at bounding box center [334, 688] width 378 height 29
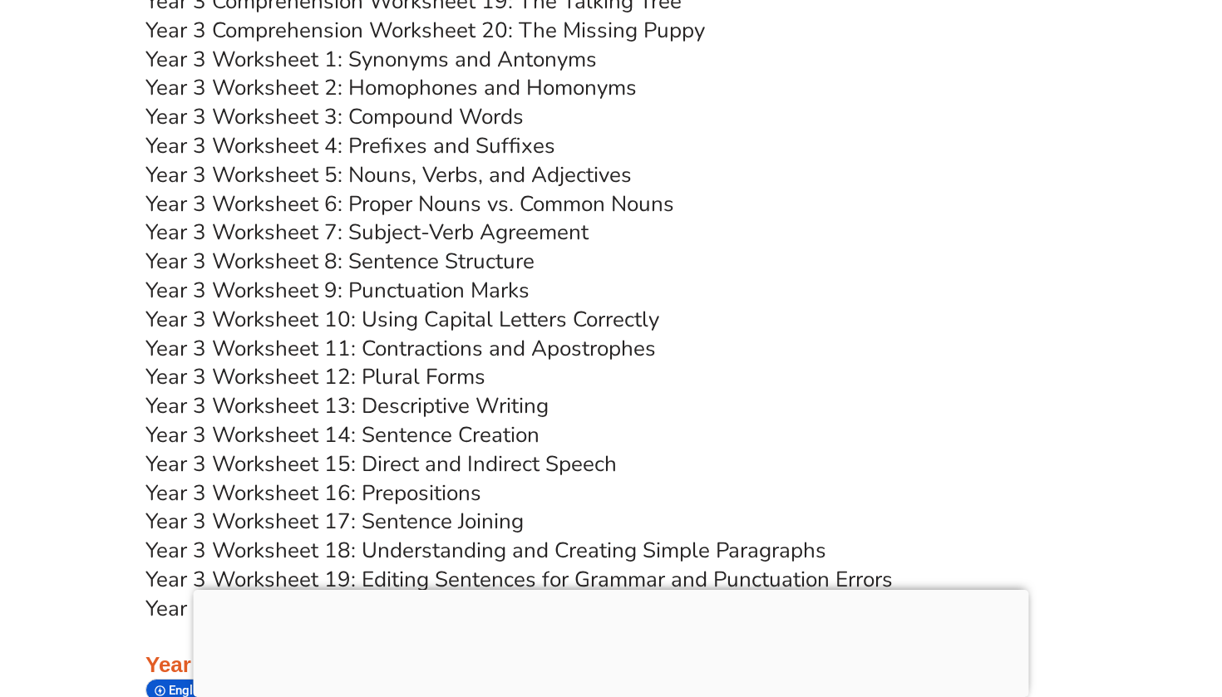
scroll to position [6156, 0]
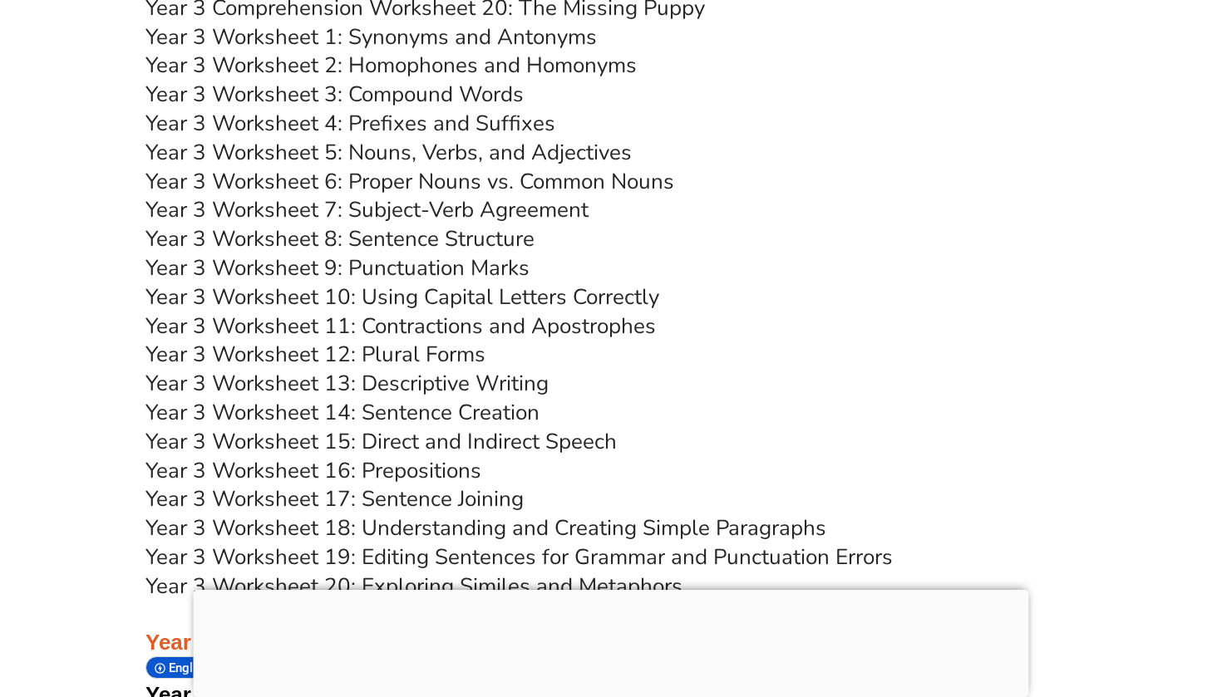
click at [455, 514] on link "Year 3 Worksheet 18: Understanding and Creating Simple Paragraphs" at bounding box center [485, 528] width 681 height 29
click at [522, 543] on link "Year 3 Worksheet 19: Editing Sentences for Grammar and Punctuation Errors" at bounding box center [518, 557] width 747 height 29
click at [503, 572] on link "Year 3 Worksheet 20: Exploring Similes and Metaphors" at bounding box center [413, 586] width 537 height 29
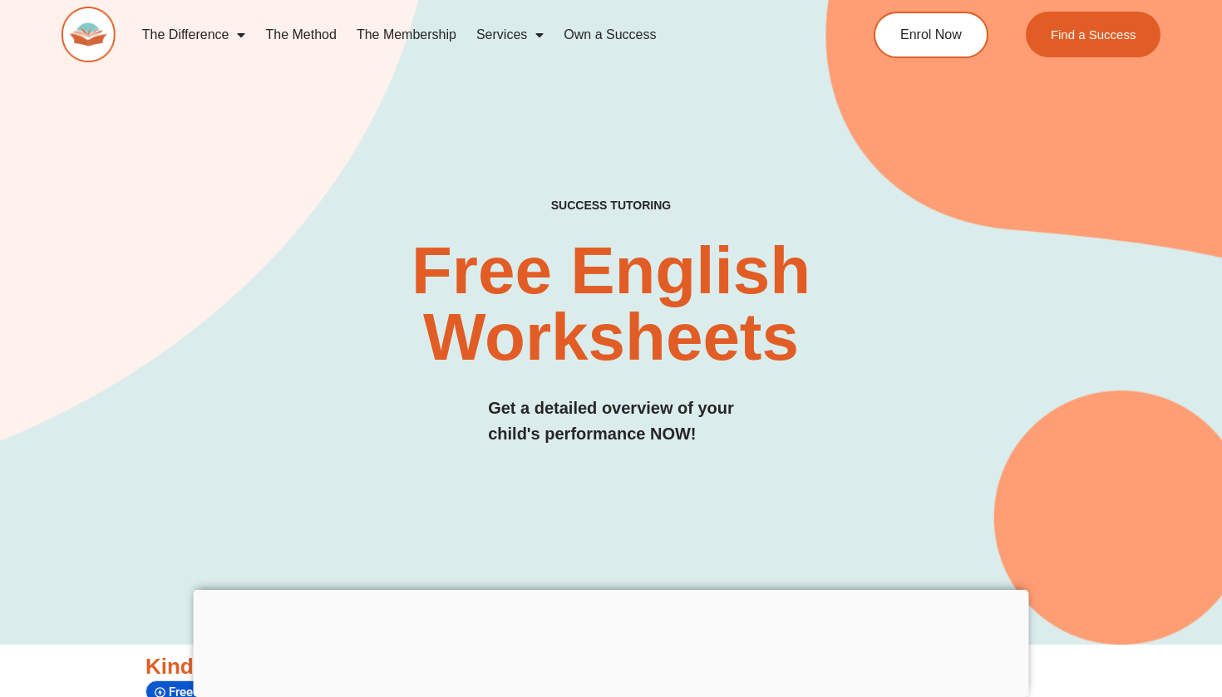
scroll to position [0, 0]
